Goal: Information Seeking & Learning: Learn about a topic

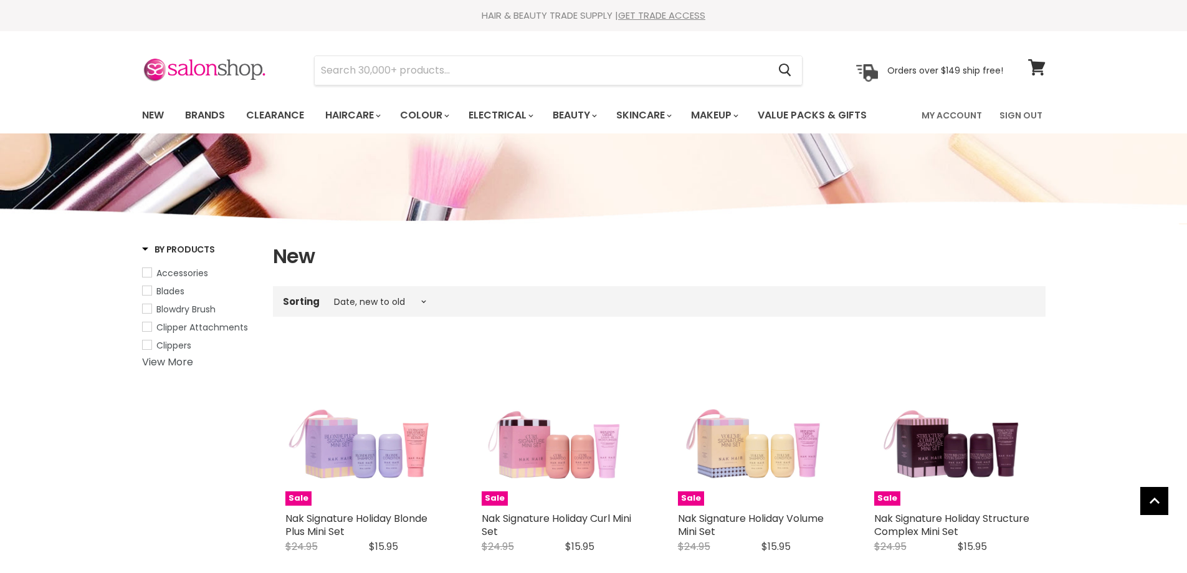
select select "created-descending"
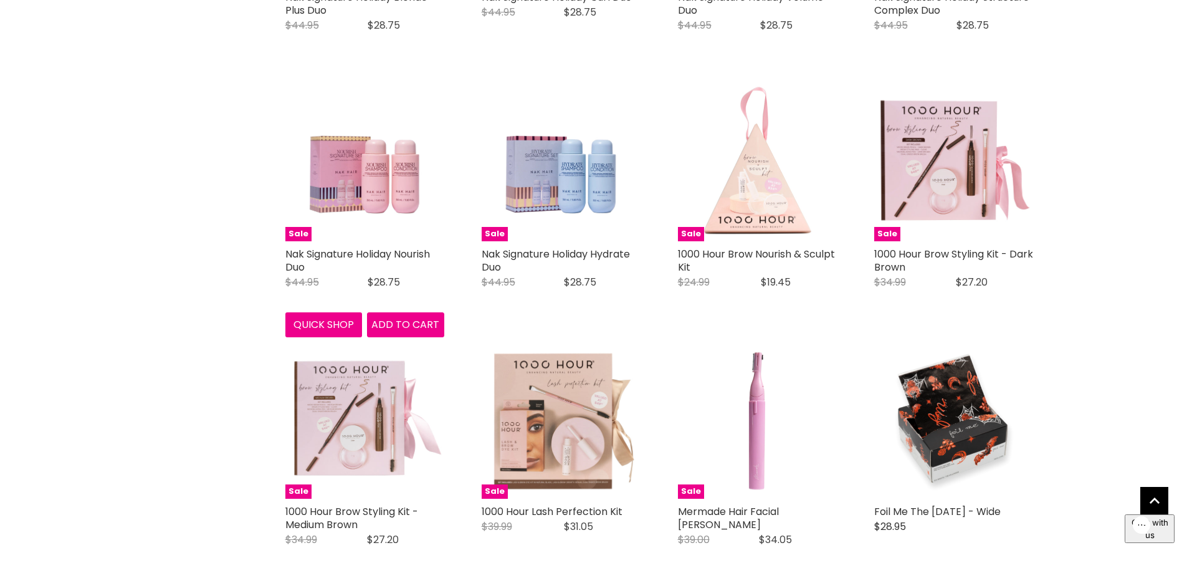
scroll to position [1557, 0]
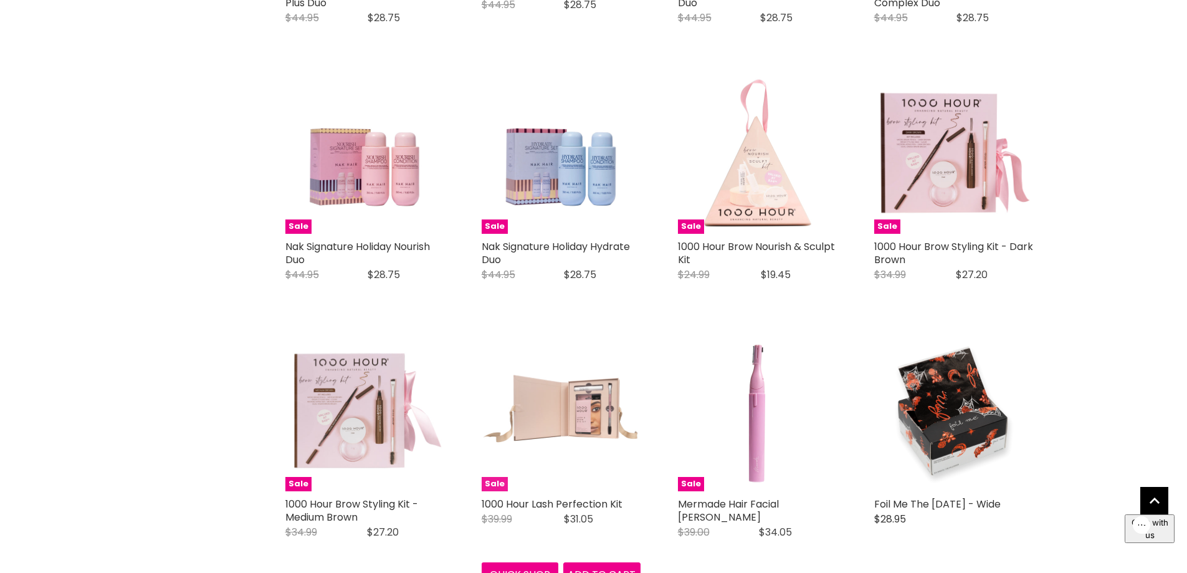
click at [573, 438] on img "Main content" at bounding box center [561, 411] width 159 height 159
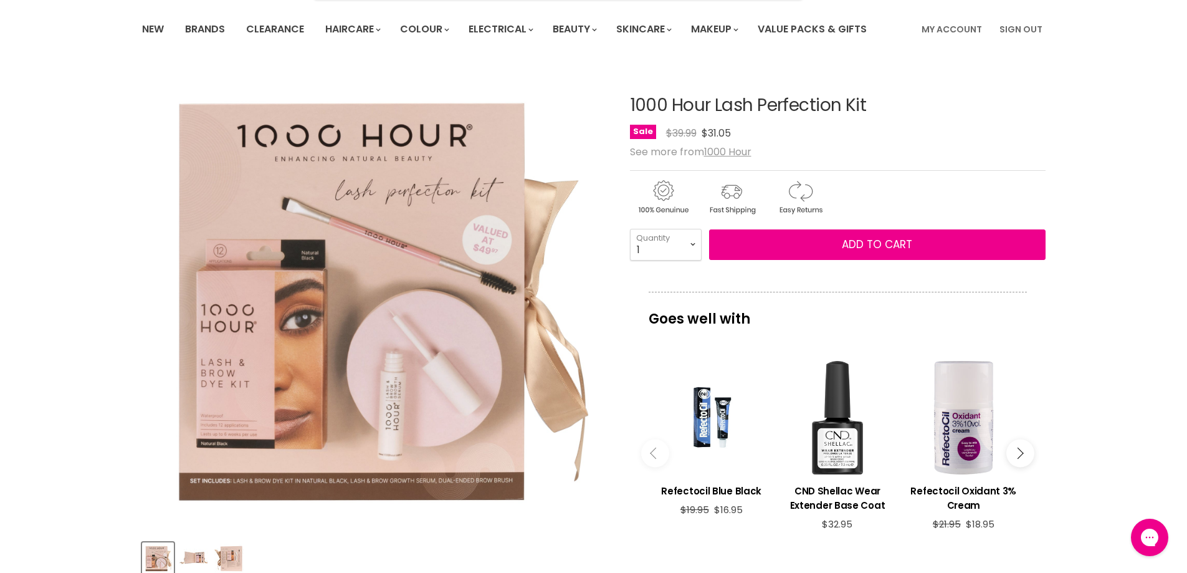
scroll to position [125, 0]
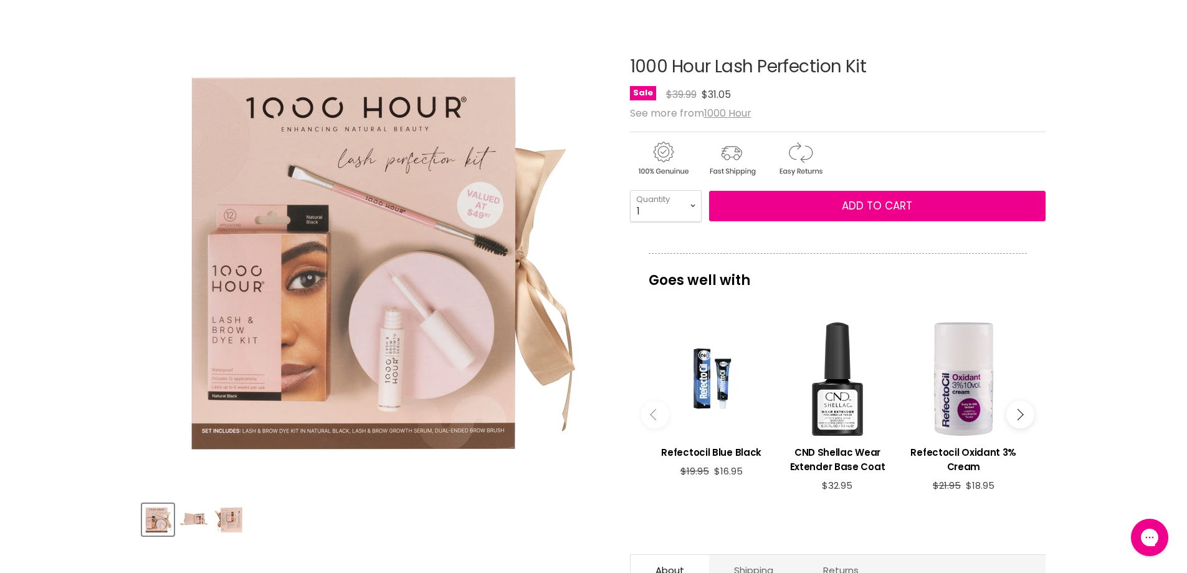
click at [191, 520] on img "Product thumbnails" at bounding box center [193, 519] width 29 height 29
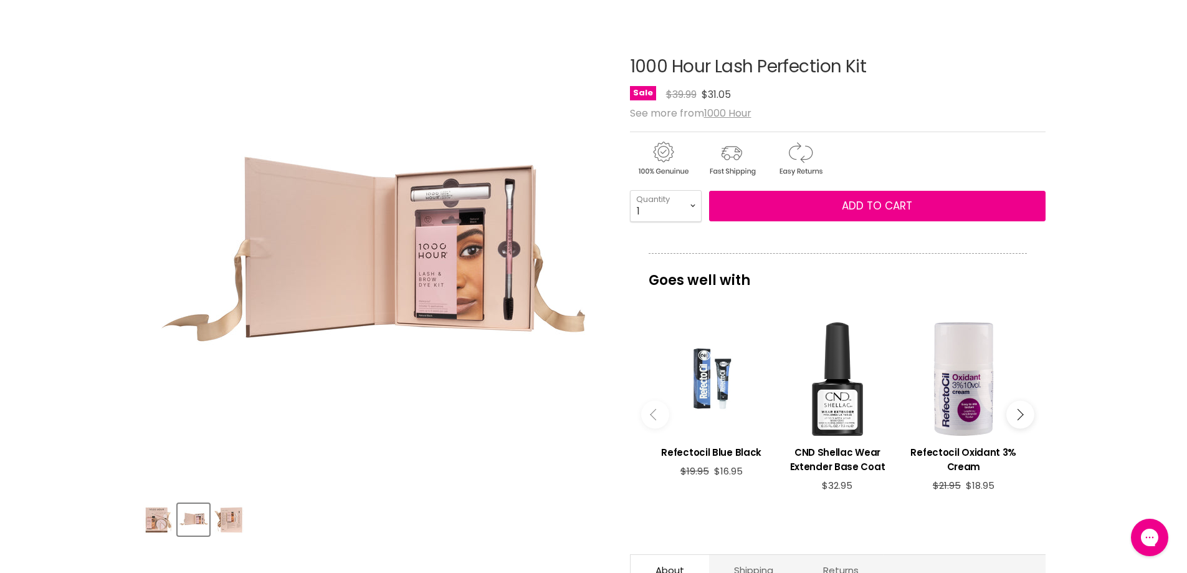
scroll to position [0, 0]
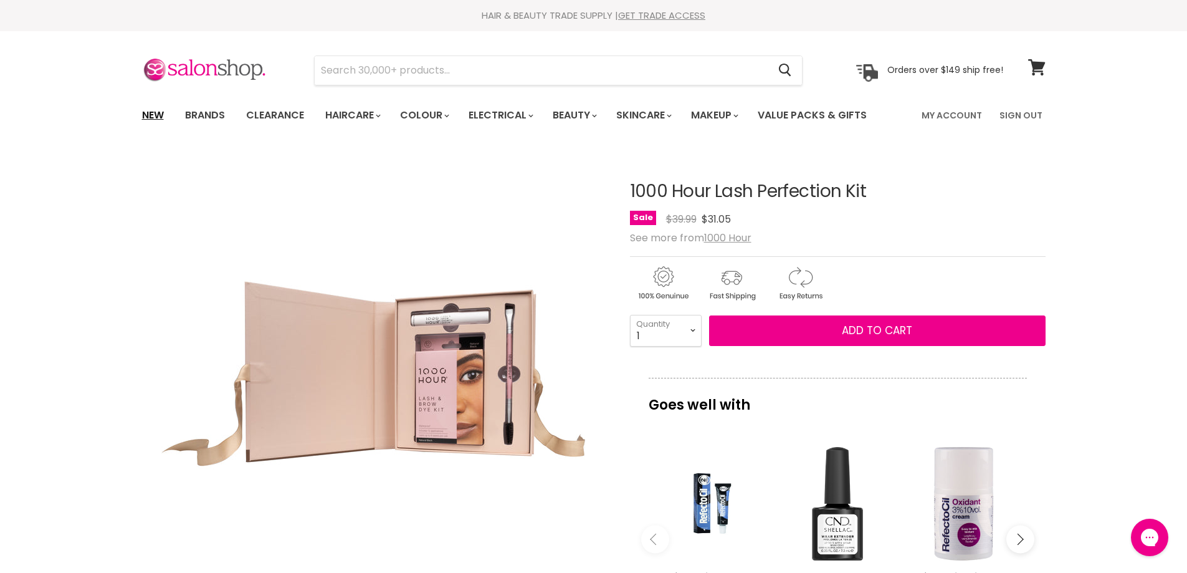
click at [153, 113] on link "New" at bounding box center [153, 115] width 40 height 26
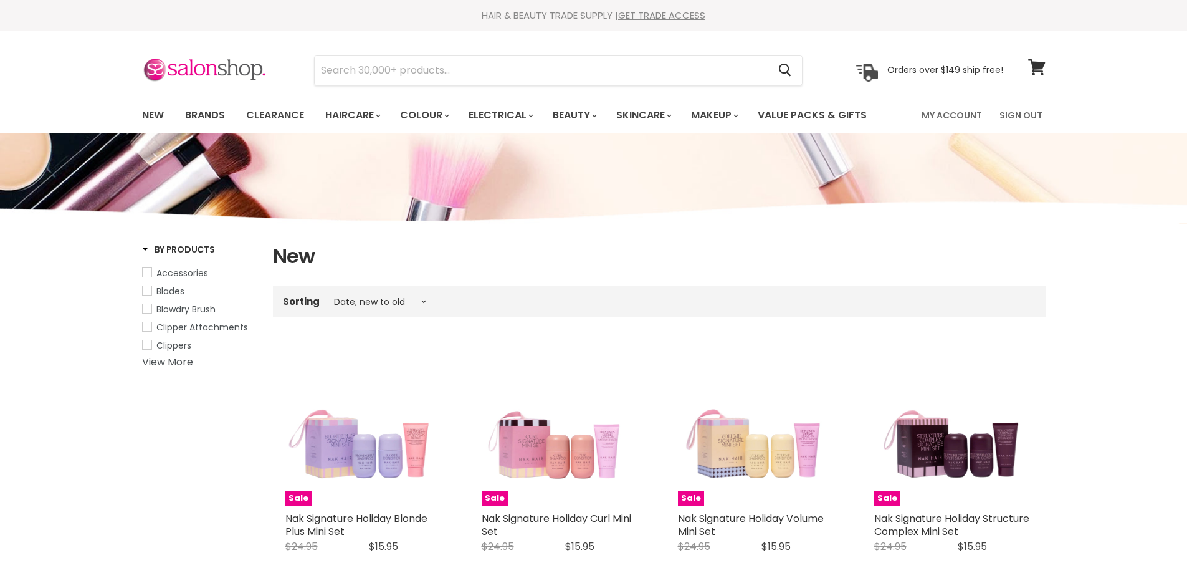
select select "created-descending"
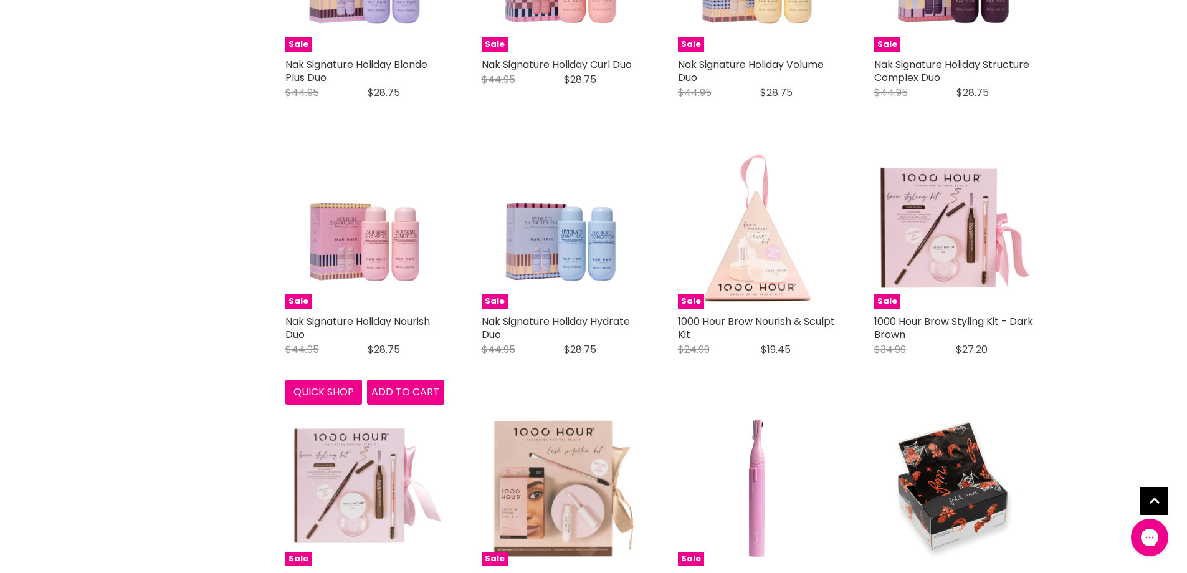
scroll to position [1557, 0]
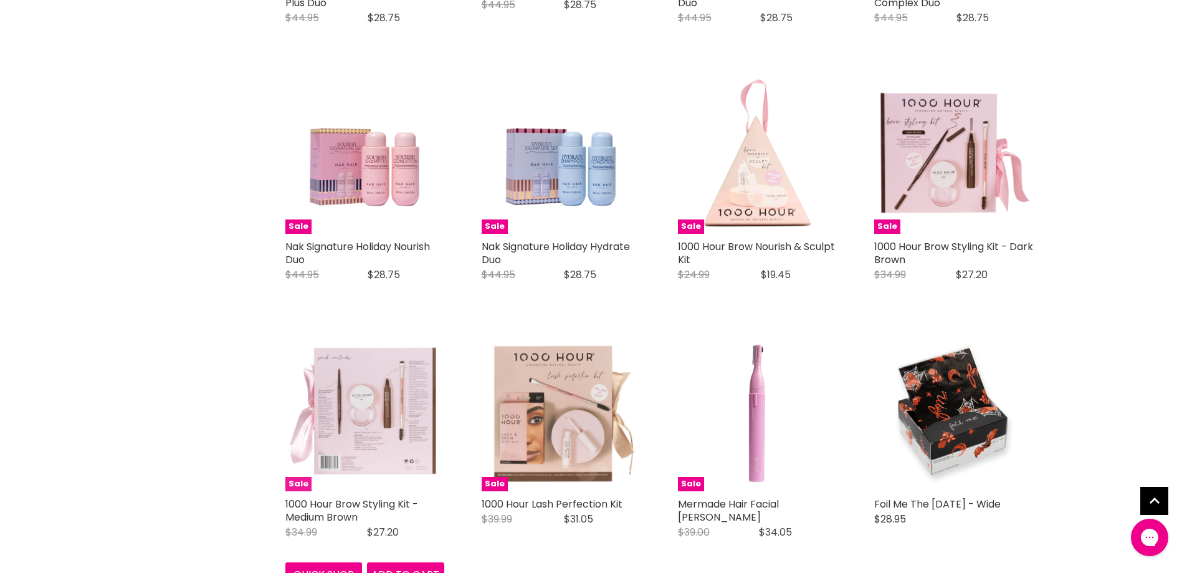
click at [380, 440] on img "Main content" at bounding box center [364, 411] width 159 height 159
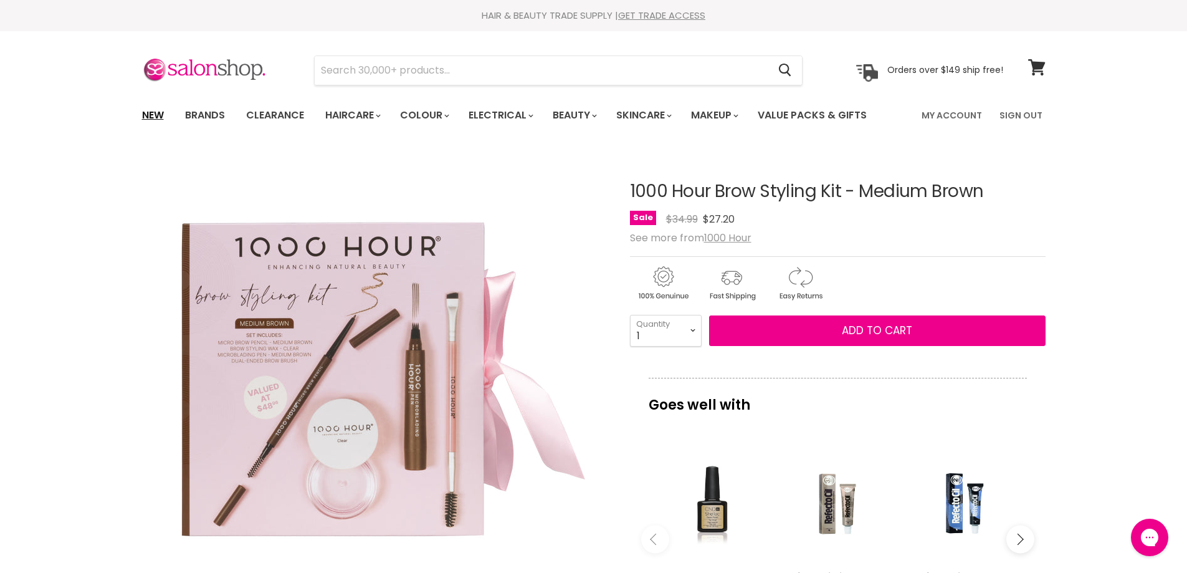
click at [154, 116] on link "New" at bounding box center [153, 115] width 40 height 26
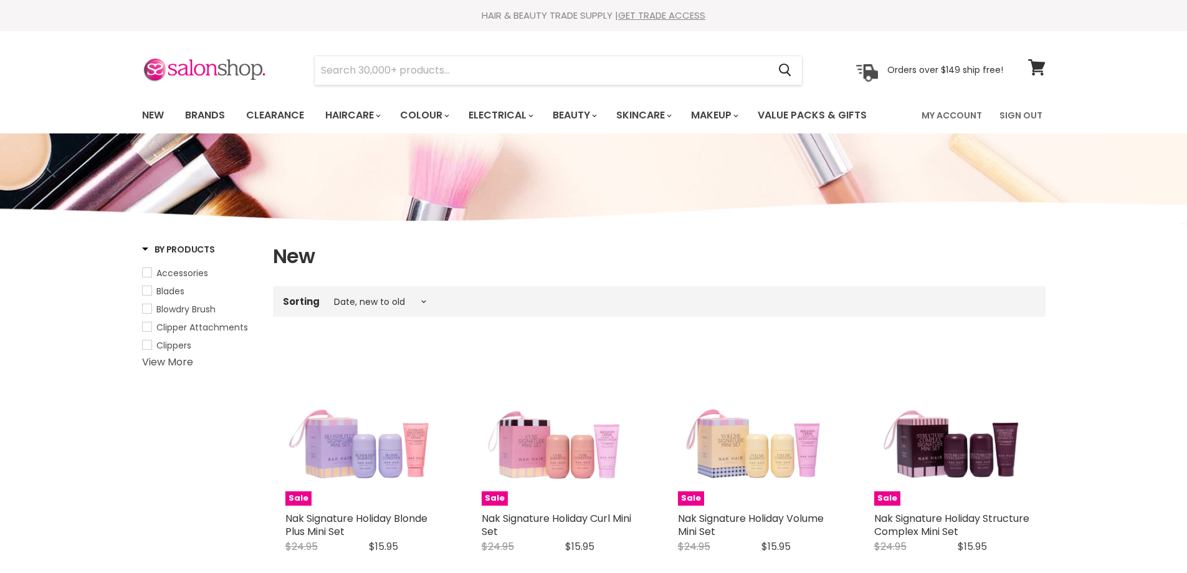
select select "created-descending"
